Goal: Transaction & Acquisition: Subscribe to service/newsletter

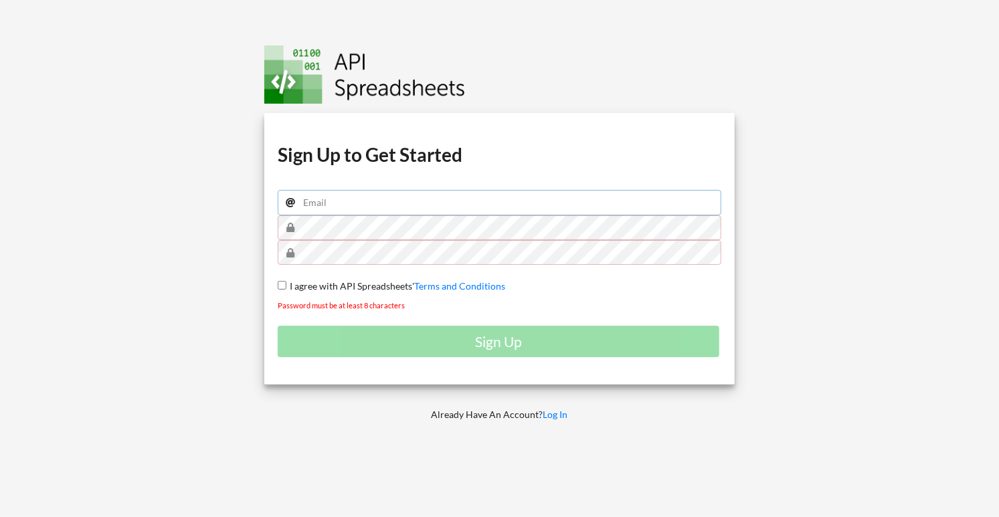
click at [406, 192] on input "email" at bounding box center [500, 202] width 444 height 25
type input "[EMAIL_ADDRESS][DOMAIN_NAME]"
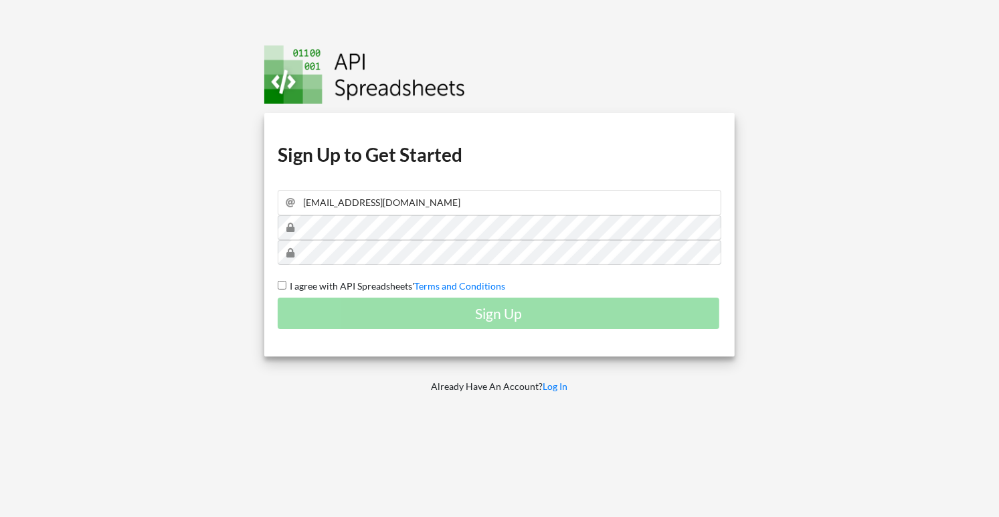
click at [279, 284] on input "I agree with API Spreadsheets' Terms and Conditions" at bounding box center [282, 285] width 9 height 9
checkbox input "true"
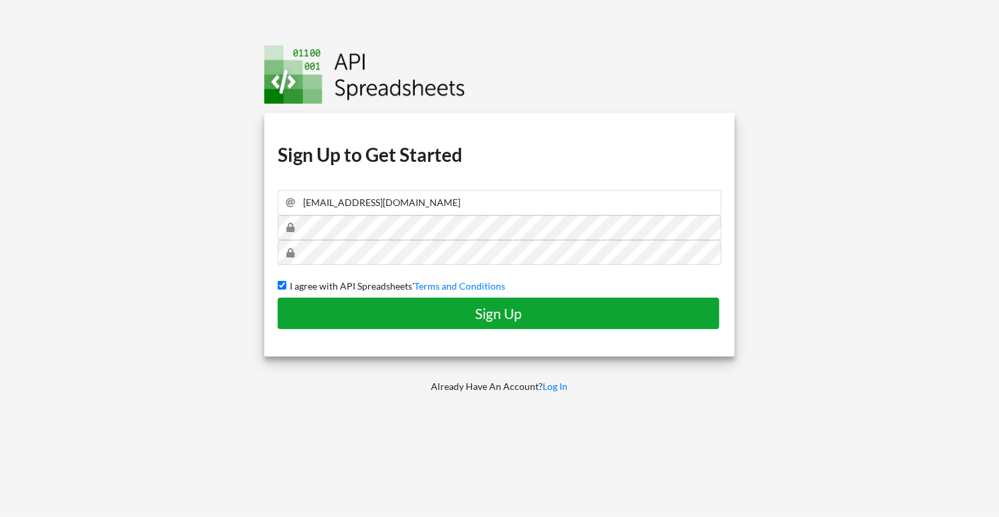
click at [369, 309] on h4 "Sign Up" at bounding box center [499, 313] width 414 height 17
checkbox input "false"
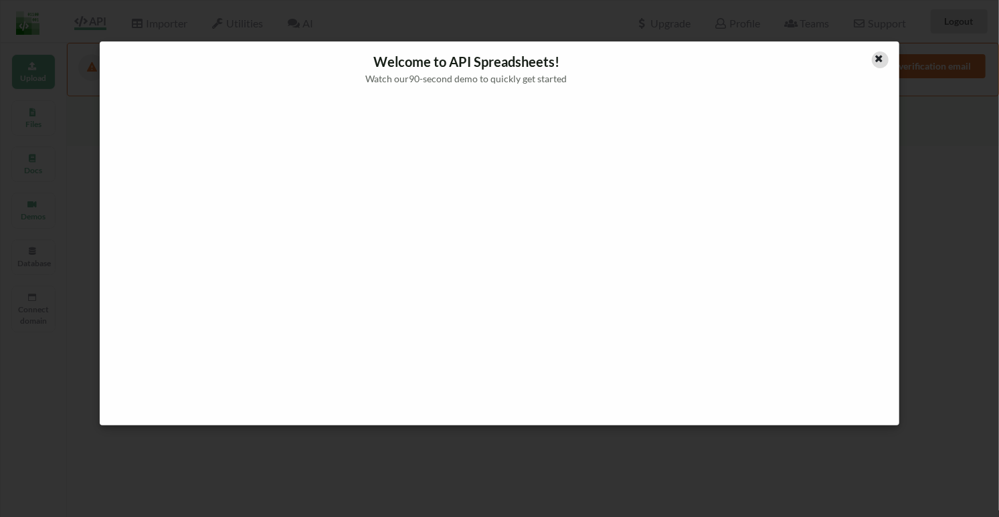
click at [875, 60] on icon at bounding box center [878, 56] width 11 height 9
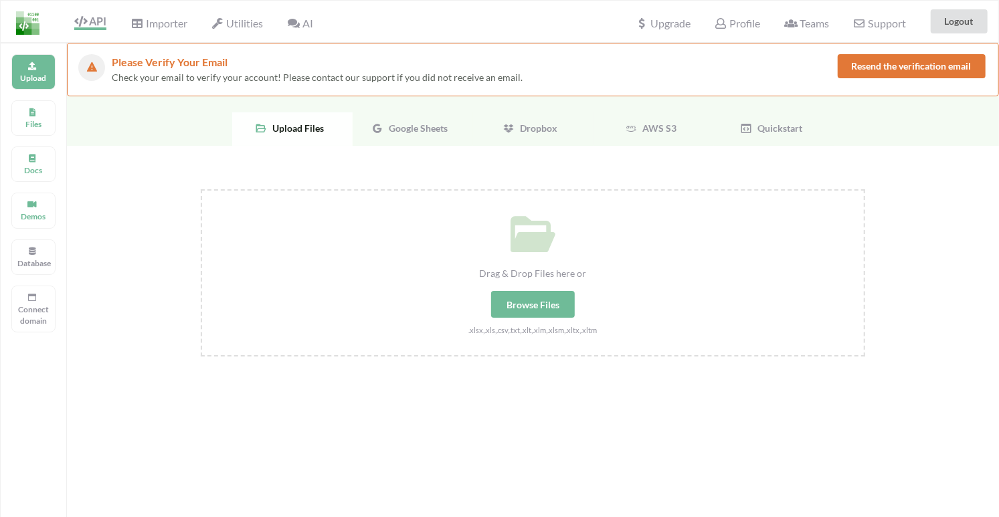
click at [876, 66] on button "Resend the verification email" at bounding box center [912, 66] width 148 height 24
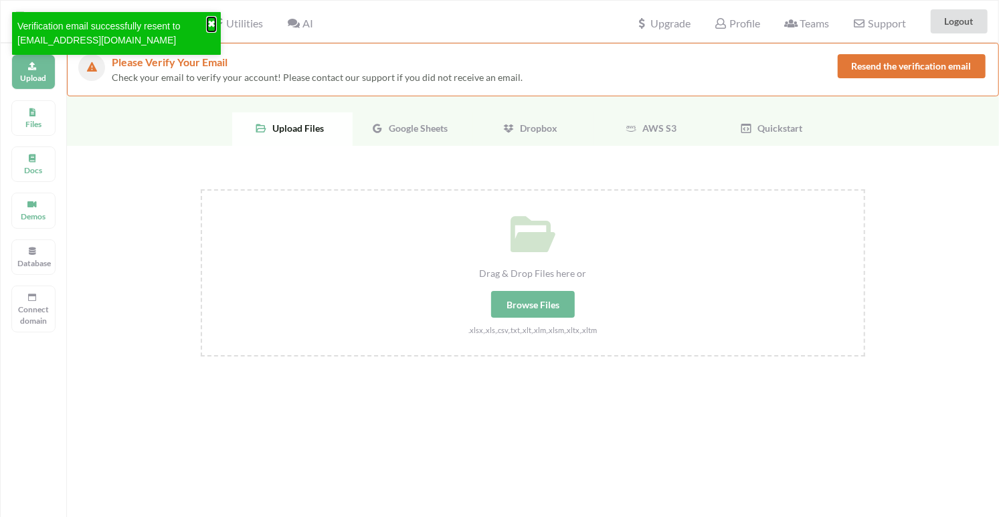
click at [210, 25] on button "✖" at bounding box center [211, 24] width 8 height 14
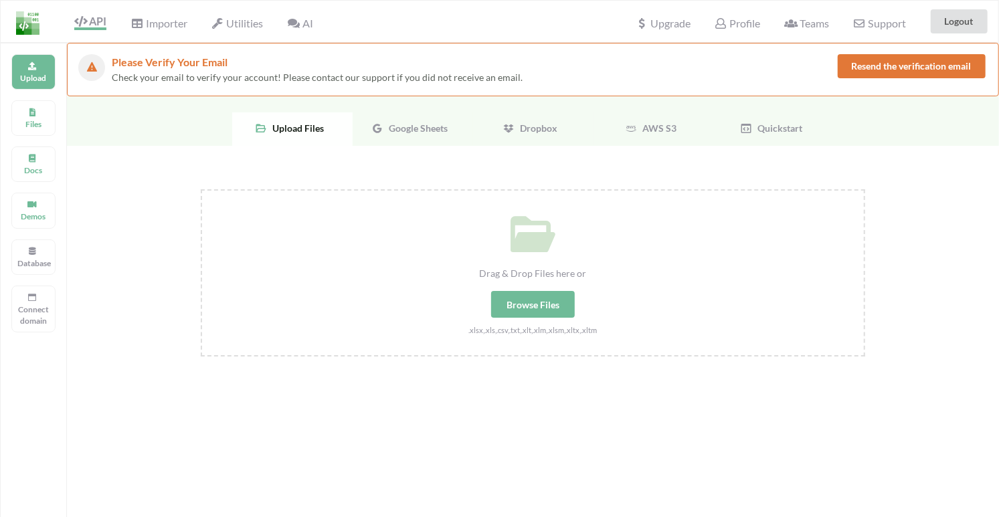
click at [547, 303] on div "Browse Files" at bounding box center [533, 304] width 84 height 27
click at [201, 189] on input "Drag & Drop Files here or Browse Files .xlsx,.xls,.csv,.txt,.xlt,.xlm,.xlsm,.xl…" at bounding box center [201, 189] width 0 height 0
type input "C:\fakepath\Weight.xlsx"
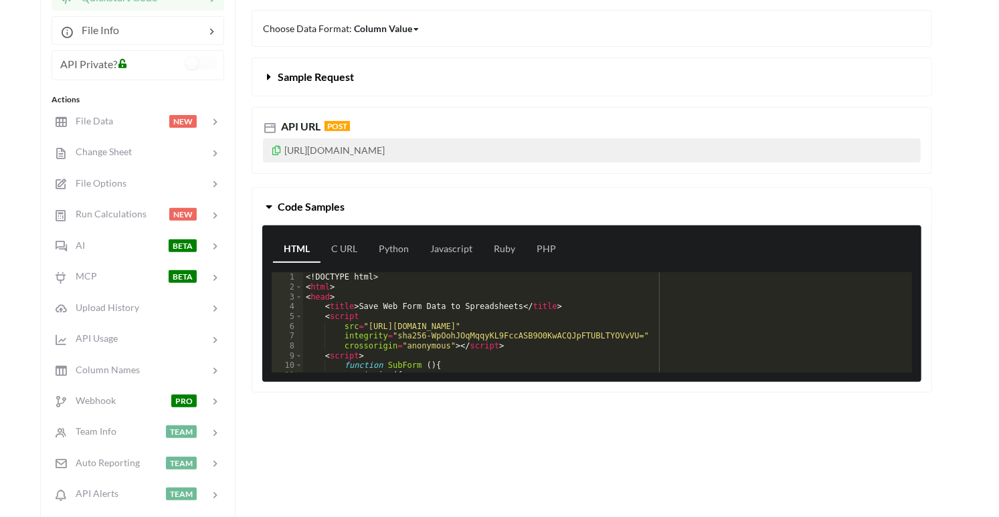
drag, startPoint x: 489, startPoint y: 231, endPoint x: 489, endPoint y: 203, distance: 28.1
click at [489, 203] on div "Code Samples HTML C URL Python Javascript Ruby PHP 1 2 3 4 5 6 7 8 9 10 11 12 <…" at bounding box center [592, 289] width 681 height 205
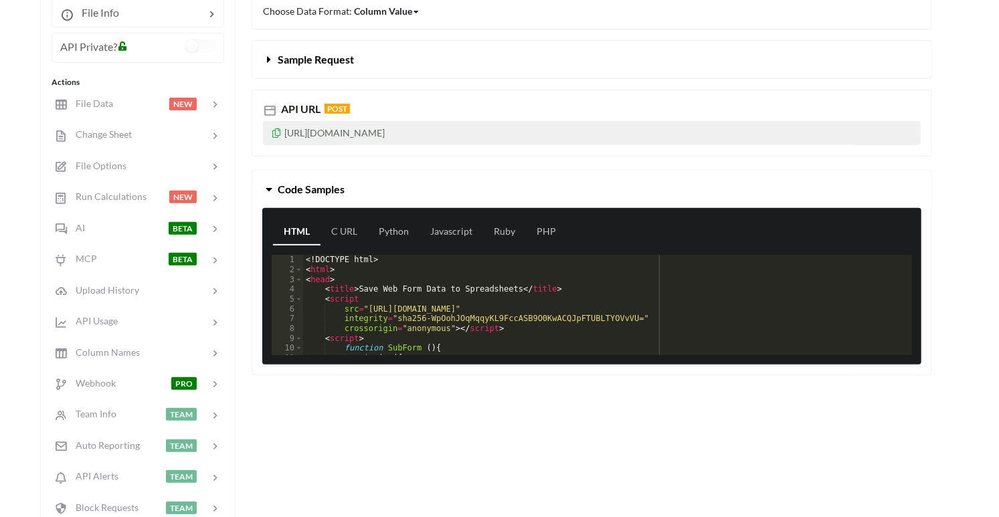
scroll to position [266, 0]
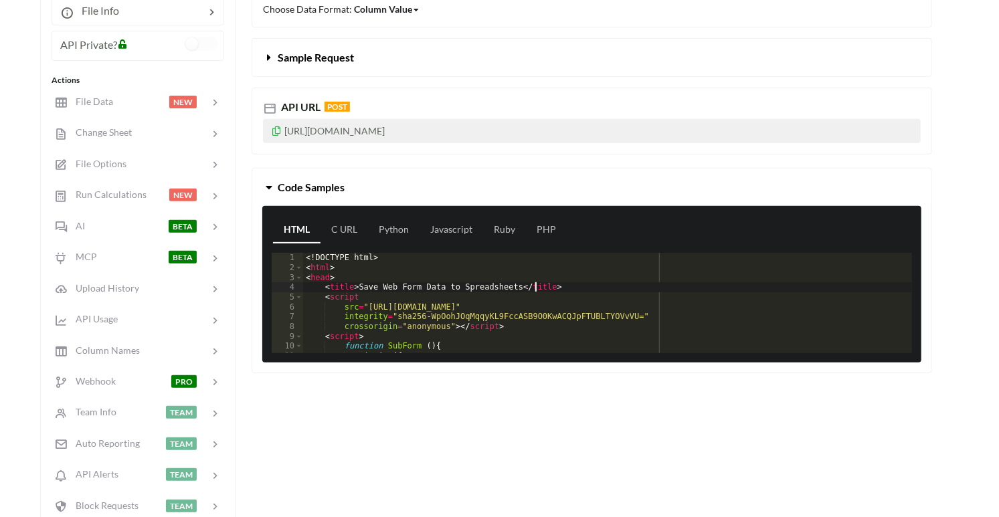
click at [535, 284] on div "<! DOCTYPE html > < html > < head > < title > Save Web Form Data to Spreadsheet…" at bounding box center [608, 313] width 610 height 120
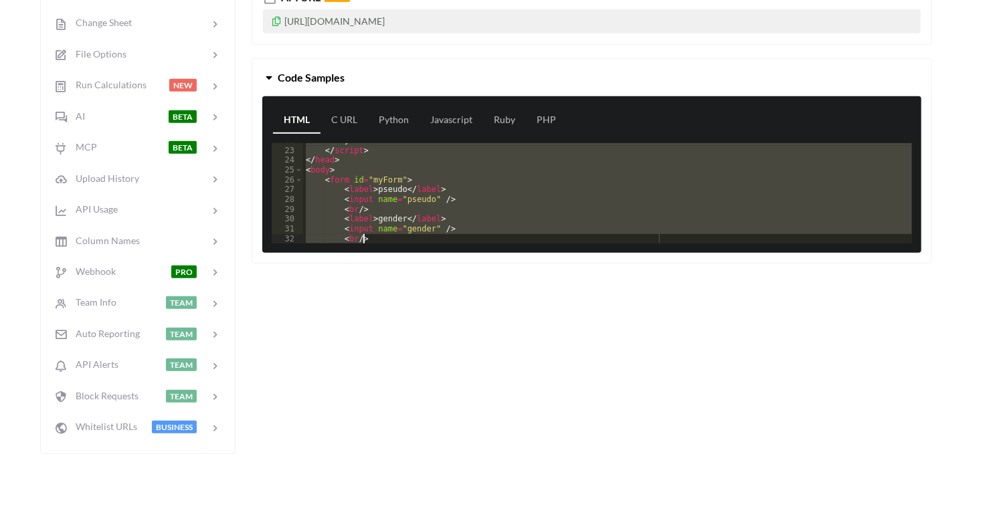
scroll to position [341, 0]
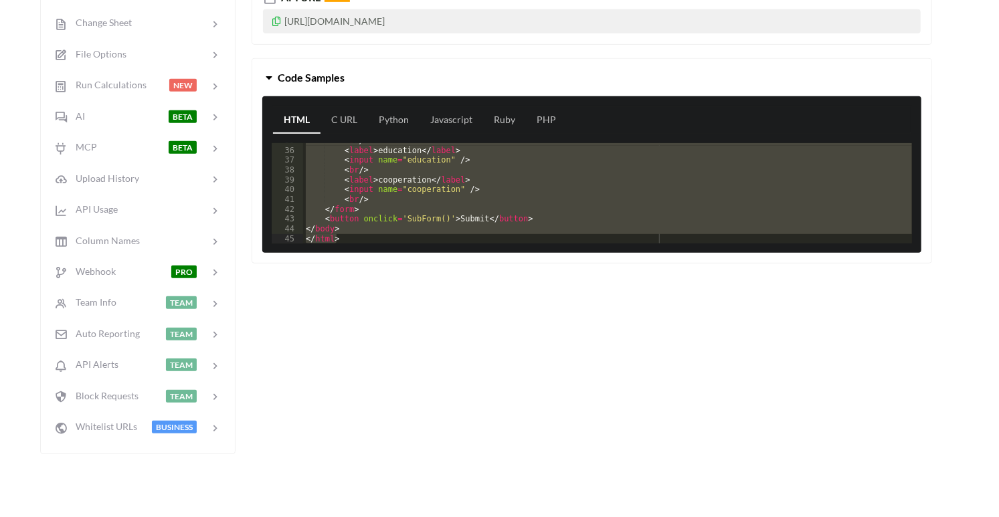
drag, startPoint x: 306, startPoint y: 147, endPoint x: 413, endPoint y: 264, distance: 158.2
click at [413, 244] on div "< br /> < label > education </ label > < input name = "education" /> < br /> < …" at bounding box center [607, 193] width 609 height 100
click at [555, 319] on div "Create Read Update Delete Choose Data Format: Column Value Column Value Row Col…" at bounding box center [592, 148] width 681 height 611
click at [485, 246] on div "HTML C URL Python Javascript Ruby PHP 35 36 37 38 39 40 41 42 43 44 45 < br /> …" at bounding box center [591, 174] width 659 height 157
click at [547, 187] on div "< br /> < label > education </ label > < input name = "education" /> < br /> < …" at bounding box center [607, 193] width 609 height 100
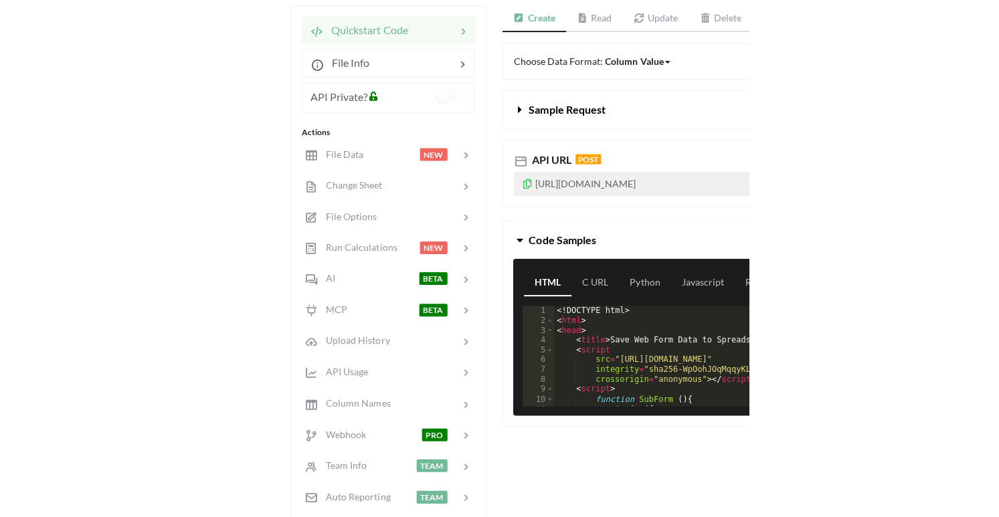
scroll to position [511, 0]
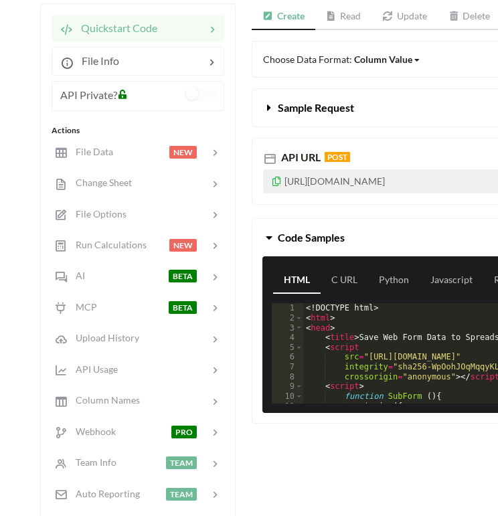
click at [19, 248] on div "Icon Link Weight.xlsx Sheet1 Go To Files page Download hidden Download File Reu…" at bounding box center [249, 249] width 498 height 759
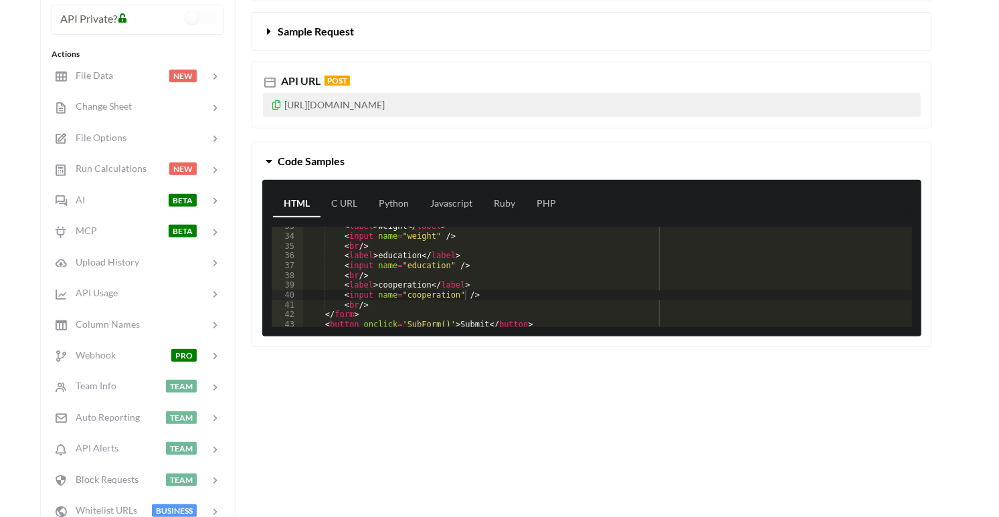
scroll to position [319, 0]
